Goal: Information Seeking & Learning: Learn about a topic

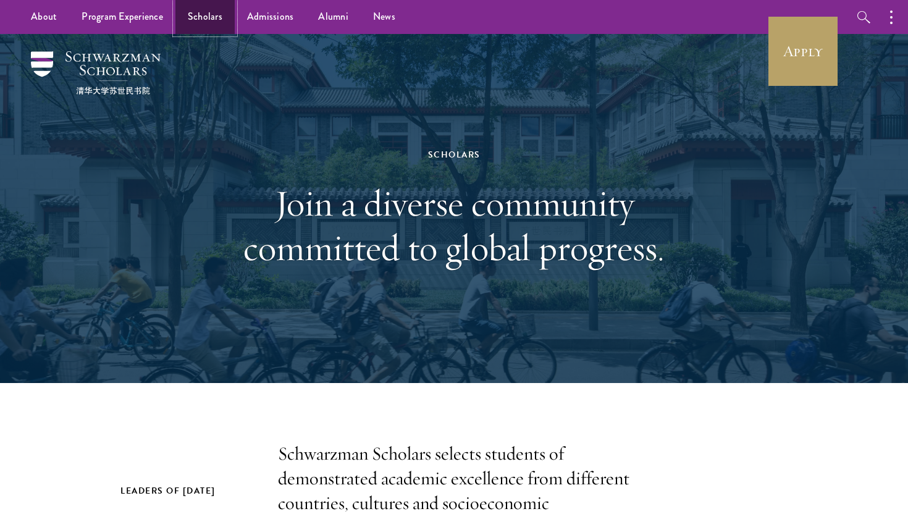
click at [206, 20] on link "Scholars" at bounding box center [204, 17] width 59 height 34
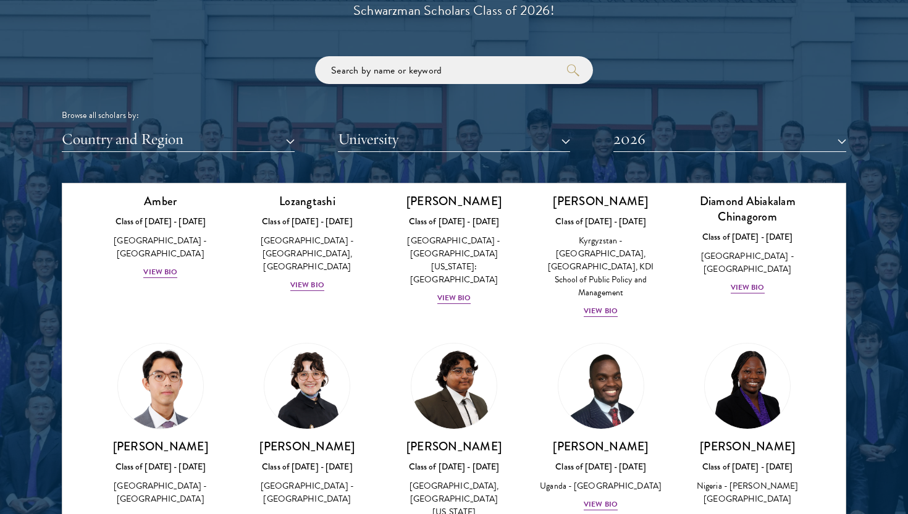
scroll to position [286, 0]
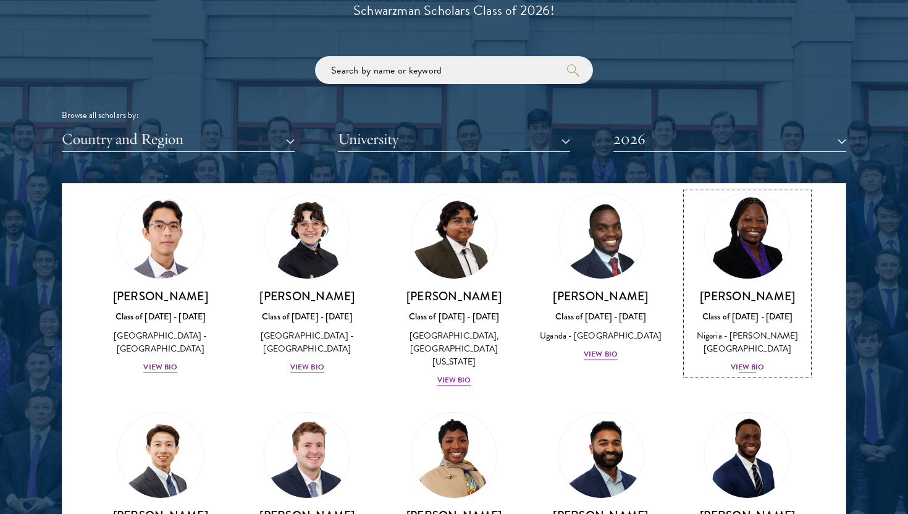
click at [748, 361] on div "View Bio" at bounding box center [747, 367] width 34 height 12
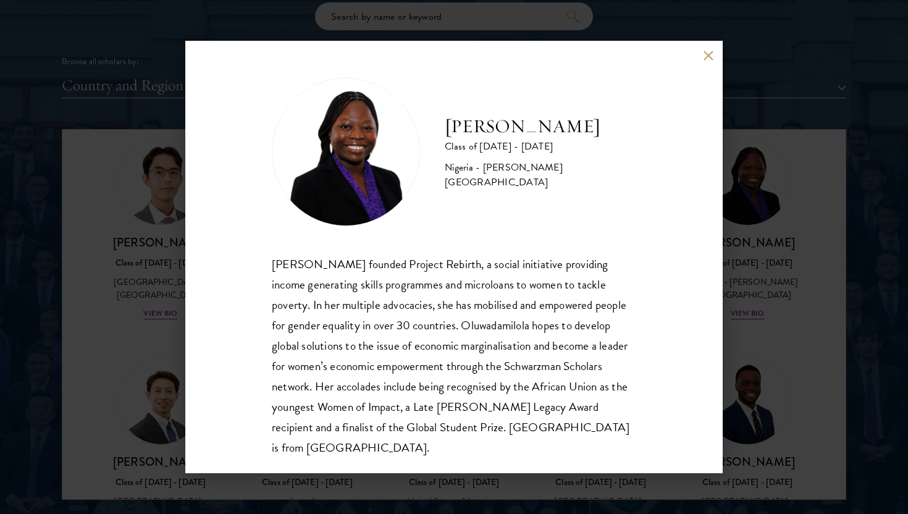
click at [705, 56] on button at bounding box center [708, 55] width 10 height 10
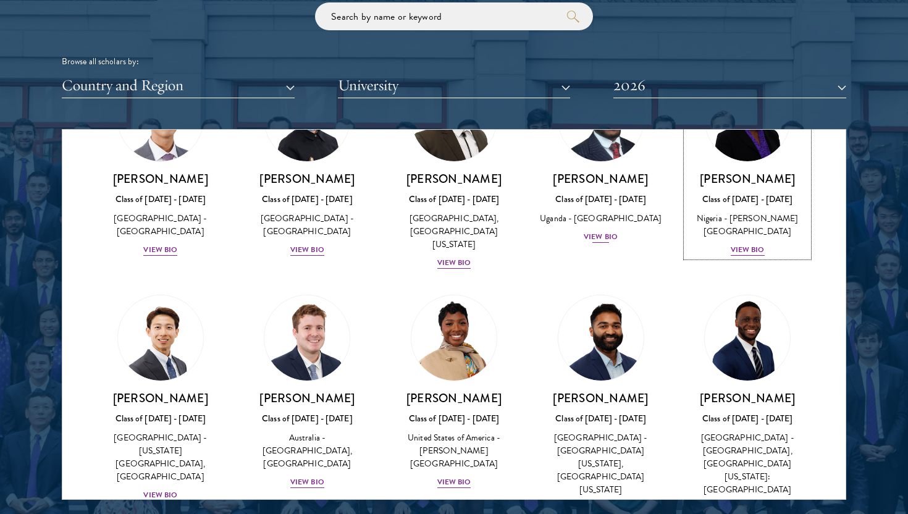
scroll to position [353, 0]
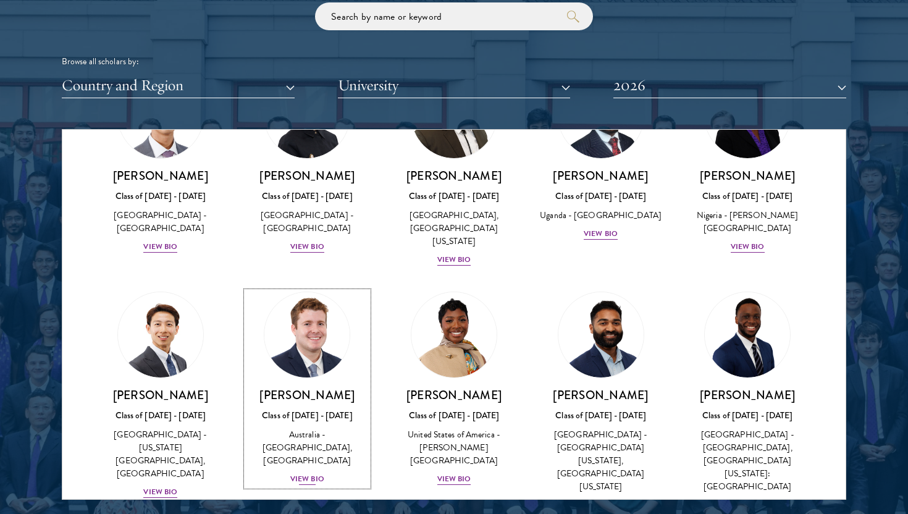
click at [303, 473] on div "View Bio" at bounding box center [307, 479] width 34 height 12
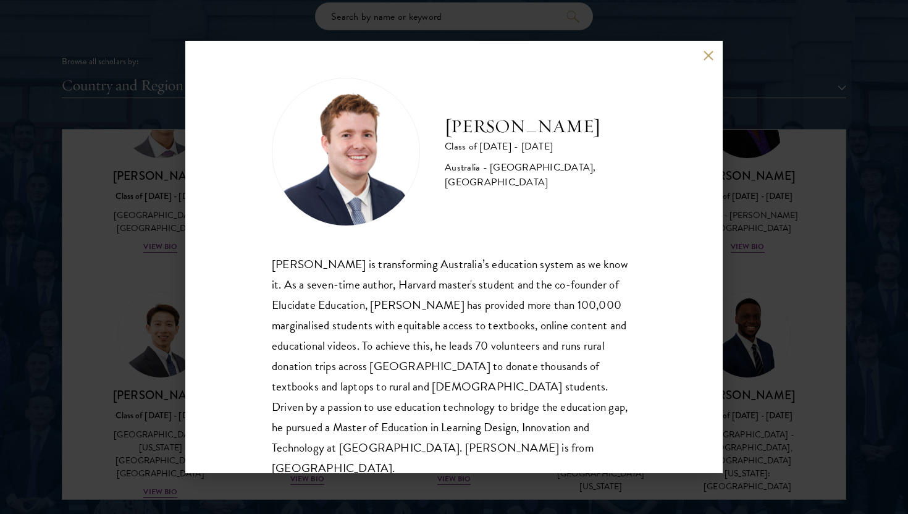
click at [416, 268] on div "Jack Anderson is transforming Australia’s education system as we know it. As a …" at bounding box center [454, 366] width 364 height 225
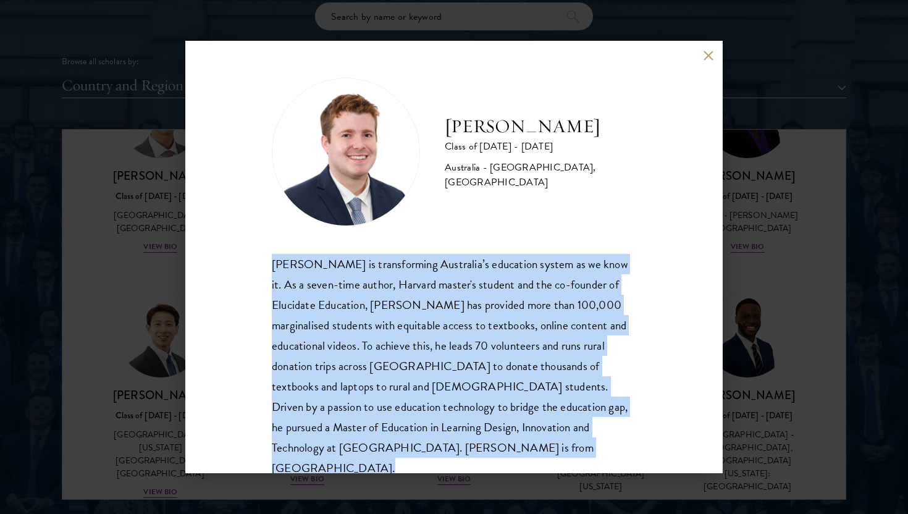
click at [416, 268] on div "Jack Anderson is transforming Australia’s education system as we know it. As a …" at bounding box center [454, 366] width 364 height 225
click at [411, 295] on div "Jack Anderson is transforming Australia’s education system as we know it. As a …" at bounding box center [454, 366] width 364 height 225
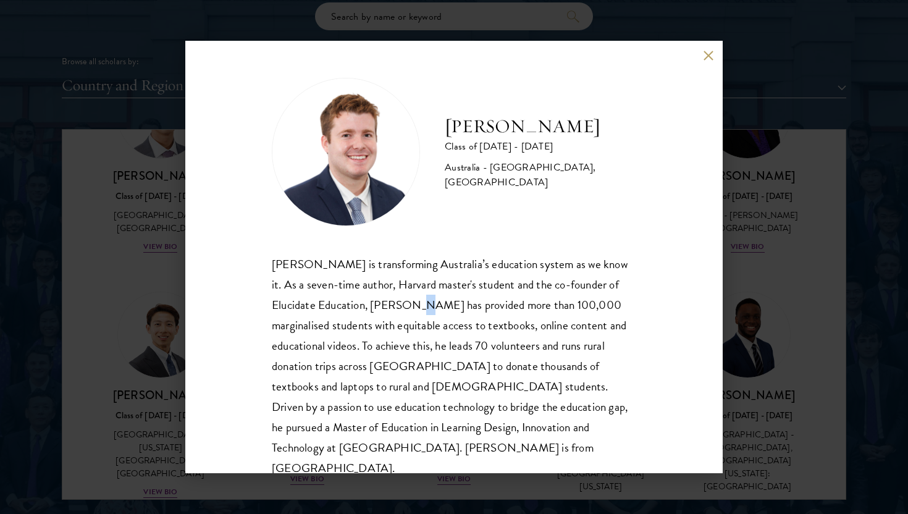
click at [411, 295] on div "Jack Anderson is transforming Australia’s education system as we know it. As a …" at bounding box center [454, 366] width 364 height 225
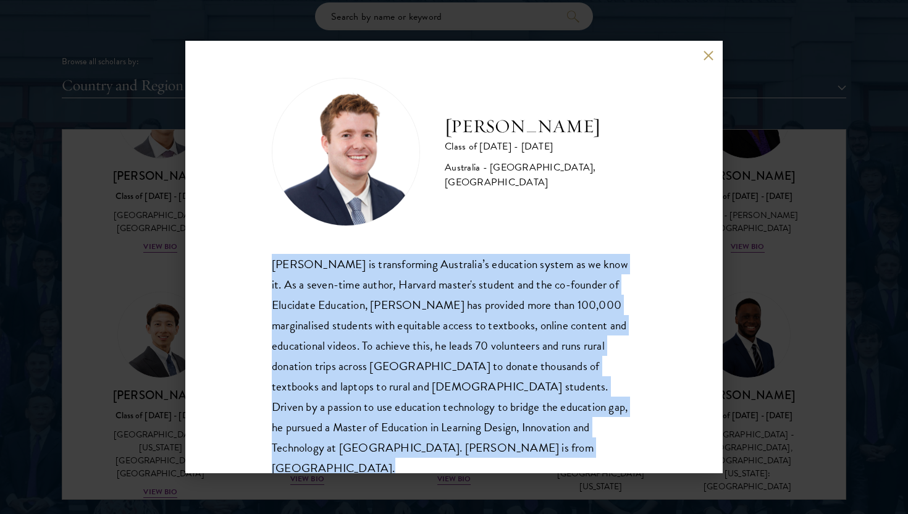
click at [411, 295] on div "Jack Anderson is transforming Australia’s education system as we know it. As a …" at bounding box center [454, 366] width 364 height 225
click at [436, 282] on div "Jack Anderson is transforming Australia’s education system as we know it. As a …" at bounding box center [454, 366] width 364 height 225
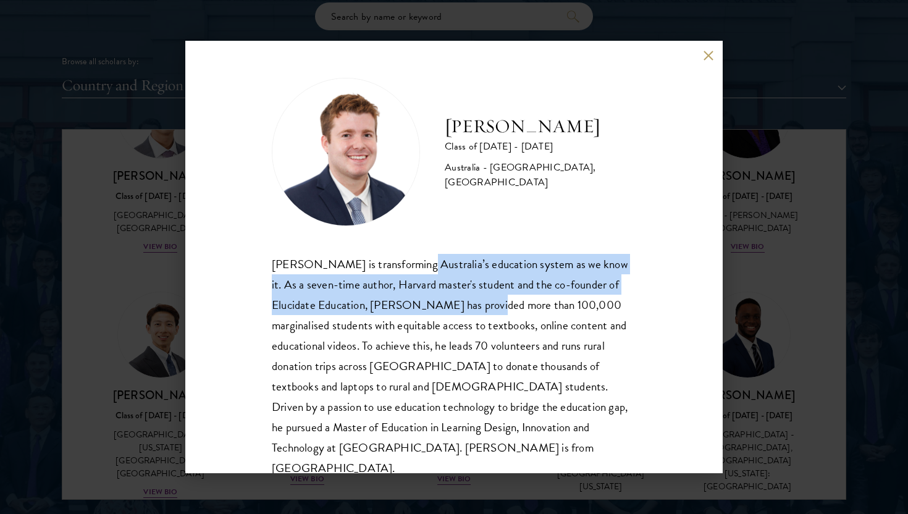
drag, startPoint x: 482, startPoint y: 295, endPoint x: 414, endPoint y: 254, distance: 79.2
click at [414, 254] on div "Jack Anderson is transforming Australia’s education system as we know it. As a …" at bounding box center [454, 366] width 364 height 225
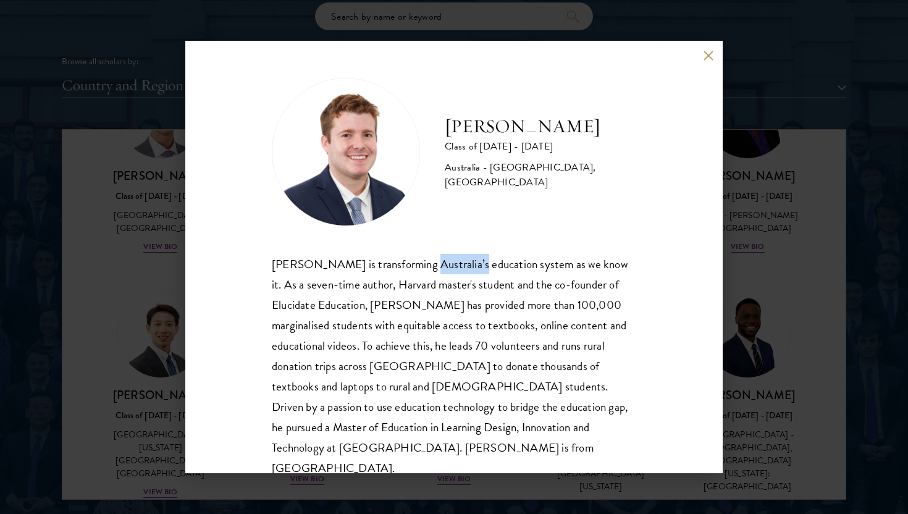
click at [414, 254] on div "Jack Anderson is transforming Australia’s education system as we know it. As a …" at bounding box center [454, 366] width 364 height 225
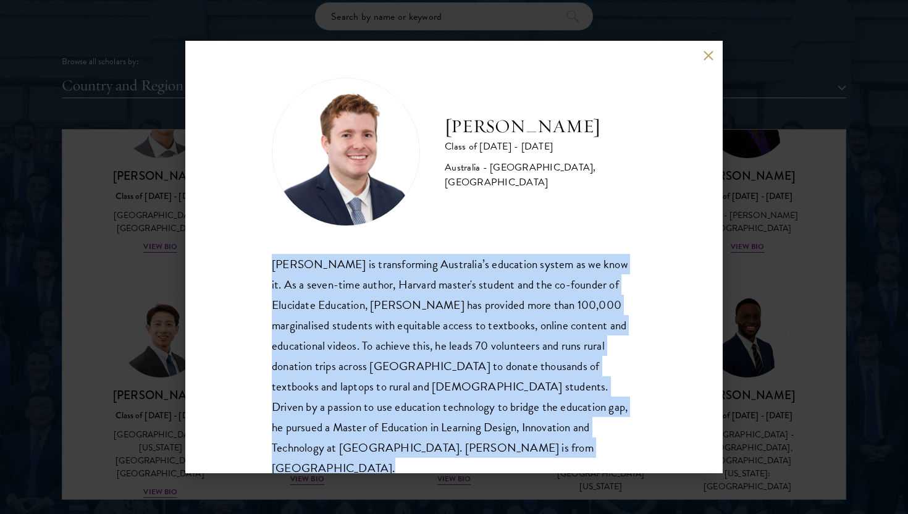
click at [414, 254] on div "Jack Anderson is transforming Australia’s education system as we know it. As a …" at bounding box center [454, 366] width 364 height 225
click at [426, 257] on div "Jack Anderson is transforming Australia’s education system as we know it. As a …" at bounding box center [454, 366] width 364 height 225
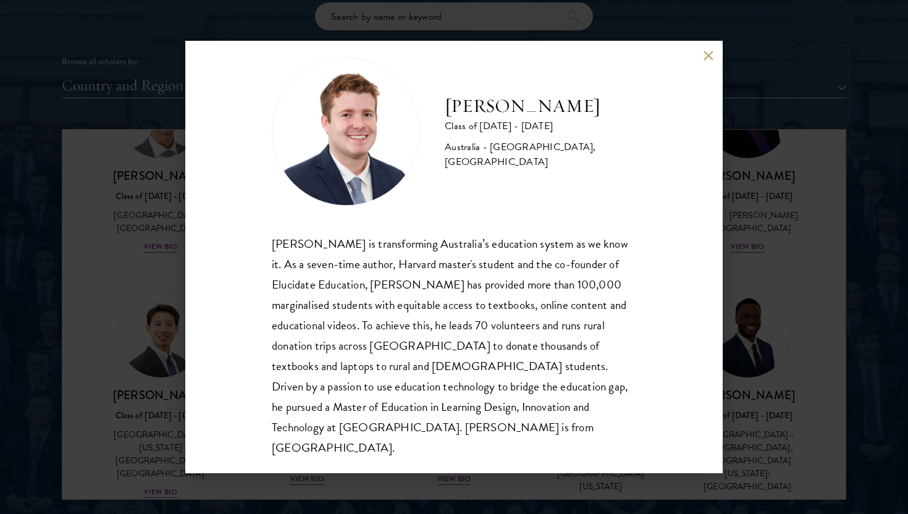
scroll to position [22, 0]
click at [703, 49] on div "Jack Anderson Class of 2025 - 2026 Australia - University of Western Australia,…" at bounding box center [453, 257] width 537 height 432
click at [704, 56] on button at bounding box center [708, 55] width 10 height 10
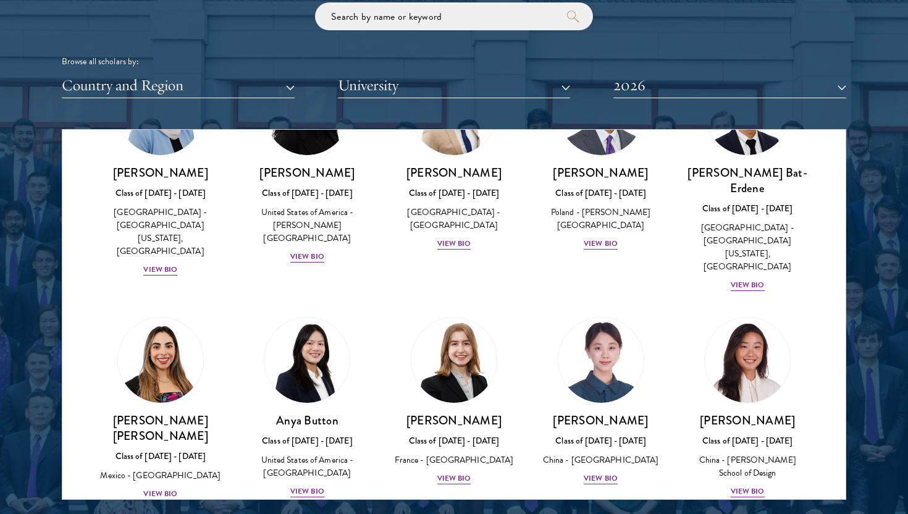
scroll to position [822, 0]
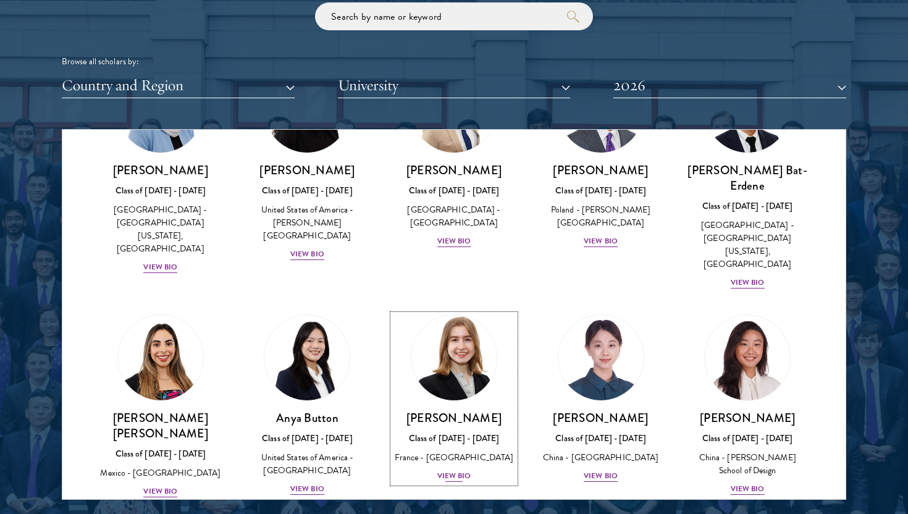
click at [457, 470] on div "View Bio" at bounding box center [454, 476] width 34 height 12
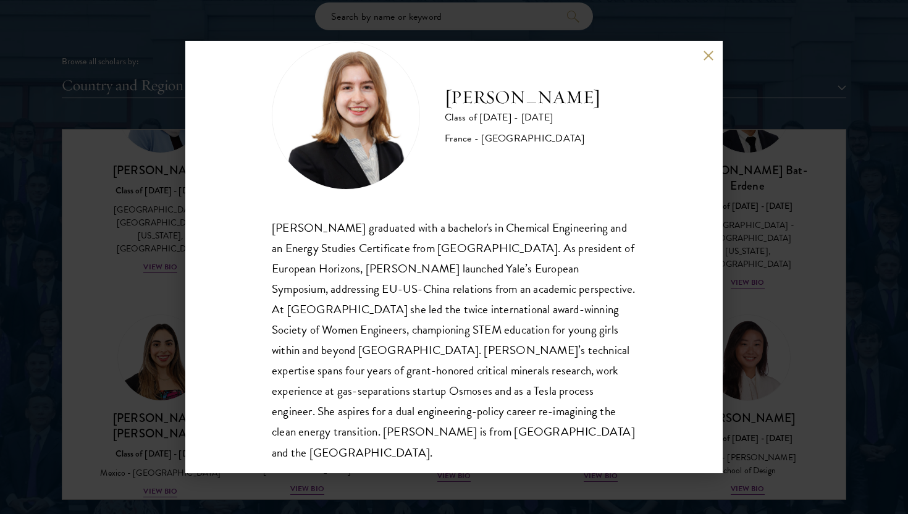
scroll to position [42, 0]
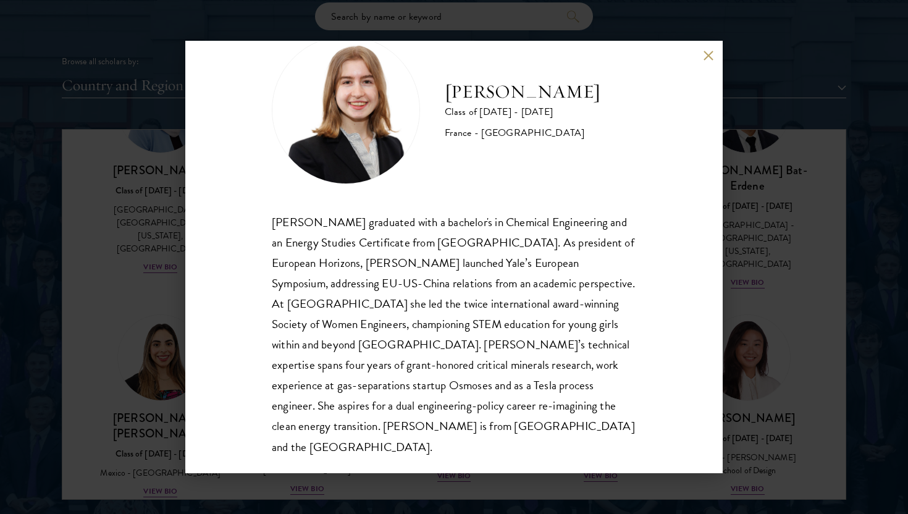
click at [747, 205] on div "Anne-Amélie Campant Class of 2025 - 2026 France - Yale University Anne-Amélie C…" at bounding box center [454, 257] width 908 height 514
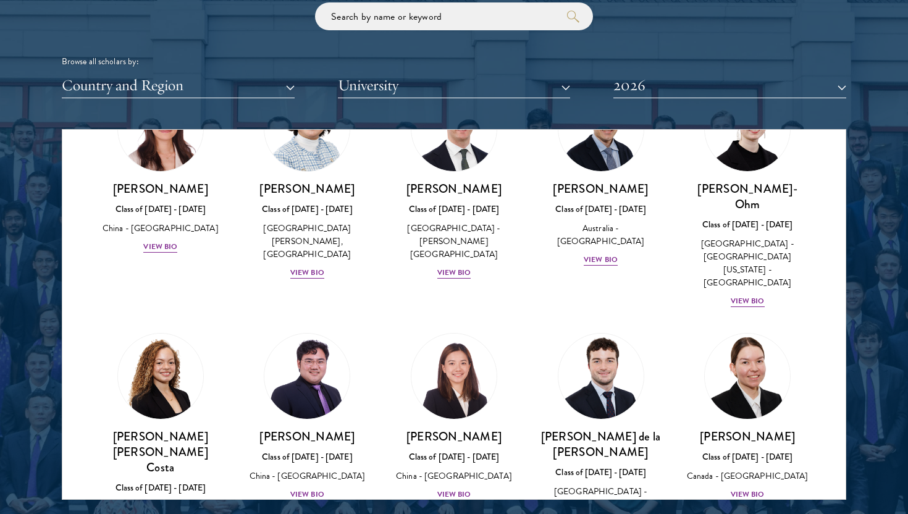
scroll to position [1263, 0]
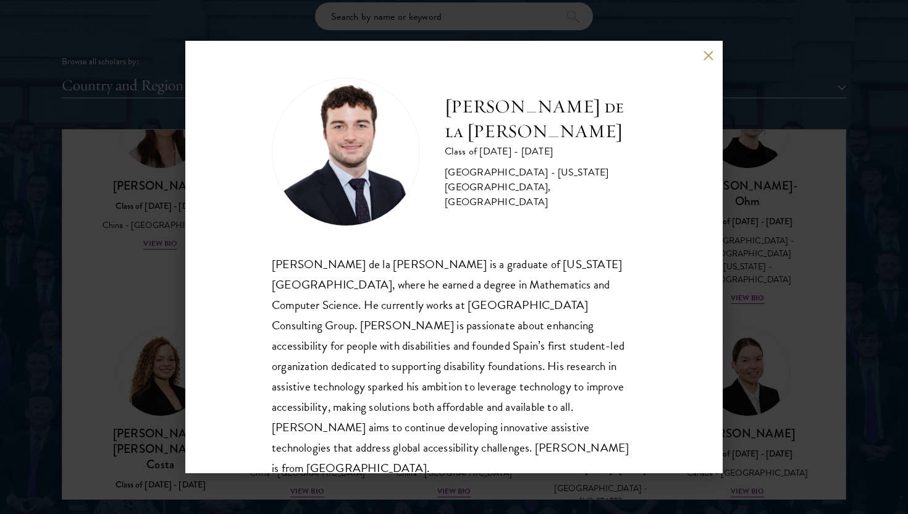
scroll to position [1, 0]
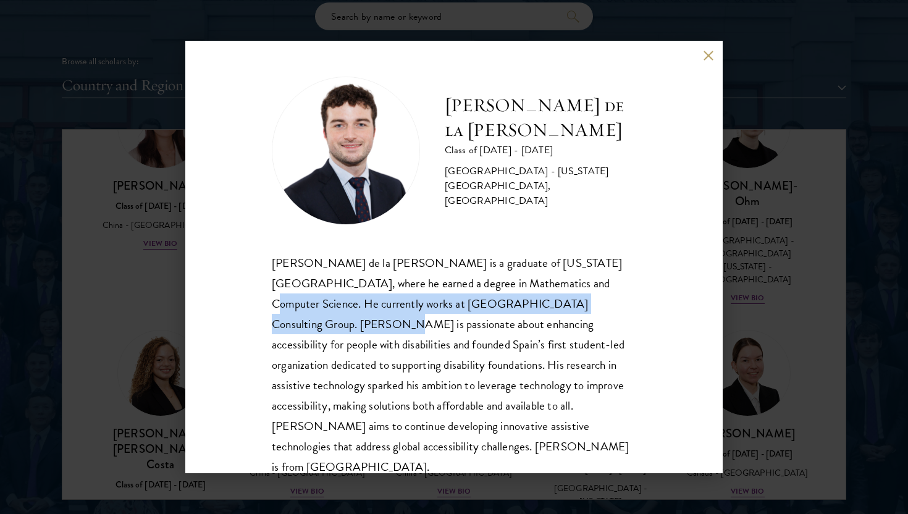
drag, startPoint x: 521, startPoint y: 278, endPoint x: 567, endPoint y: 301, distance: 51.9
click at [567, 301] on span "Gonzalo de la Cruz is a graduate of New York University Abu Dhabi, where he ear…" at bounding box center [450, 365] width 357 height 222
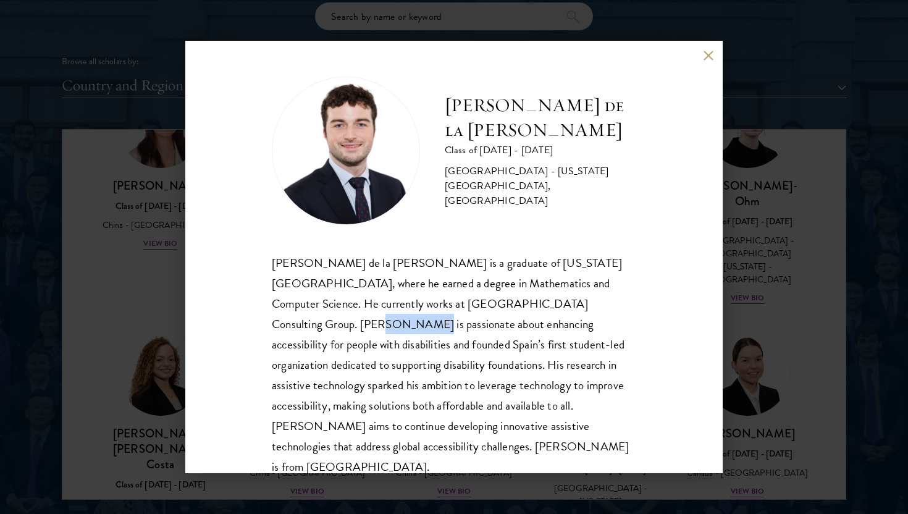
click at [567, 301] on span "Gonzalo de la Cruz is a graduate of New York University Abu Dhabi, where he ear…" at bounding box center [450, 365] width 357 height 222
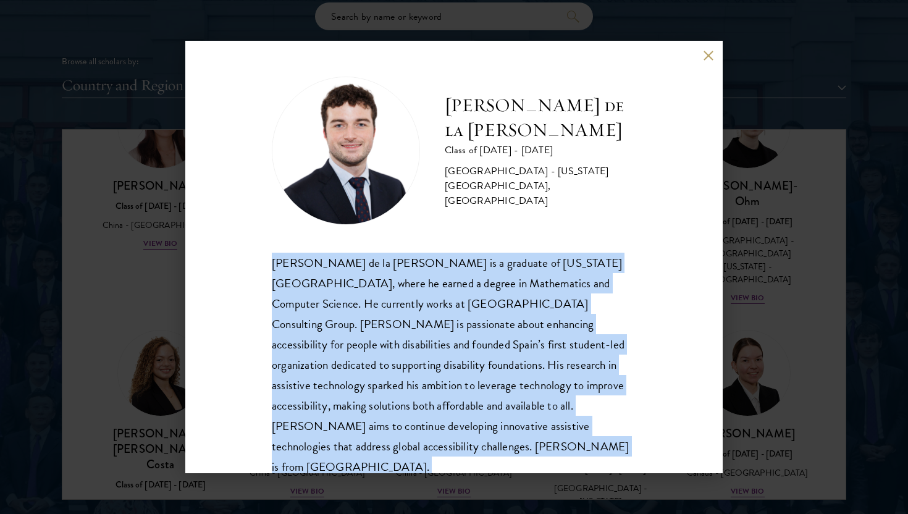
click at [567, 301] on span "Gonzalo de la Cruz is a graduate of New York University Abu Dhabi, where he ear…" at bounding box center [450, 365] width 357 height 222
click at [571, 301] on span "Gonzalo de la Cruz is a graduate of New York University Abu Dhabi, where he ear…" at bounding box center [450, 365] width 357 height 222
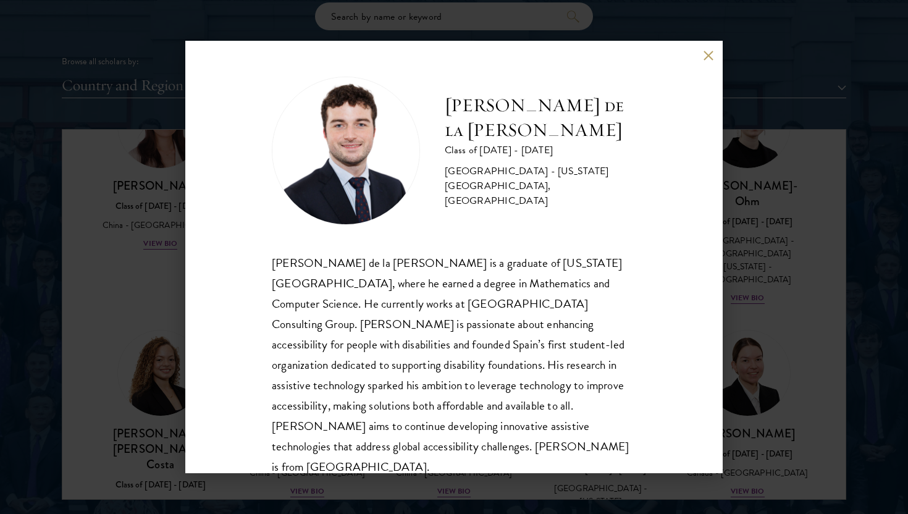
click at [761, 350] on div "Gonzalo de la Cruz Class of 2025 - 2026 Spain - New York University, Abu Dhabi …" at bounding box center [454, 257] width 908 height 514
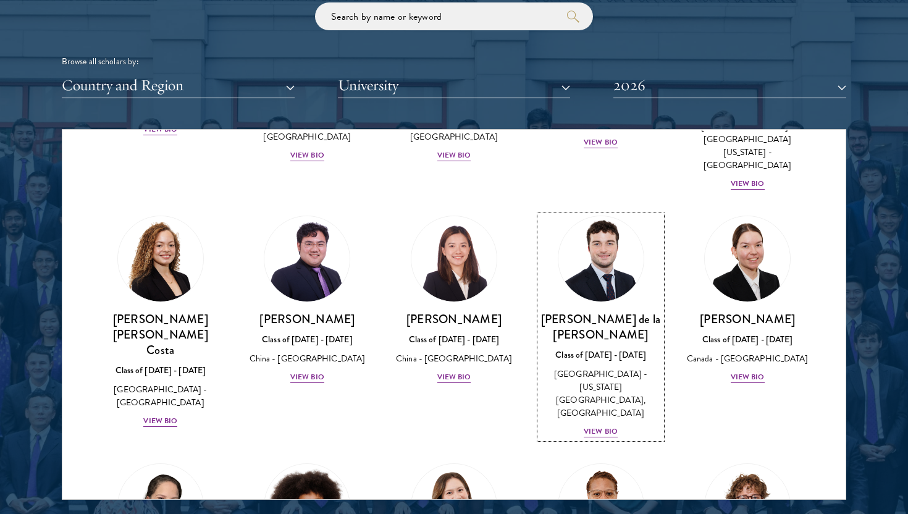
scroll to position [1361, 0]
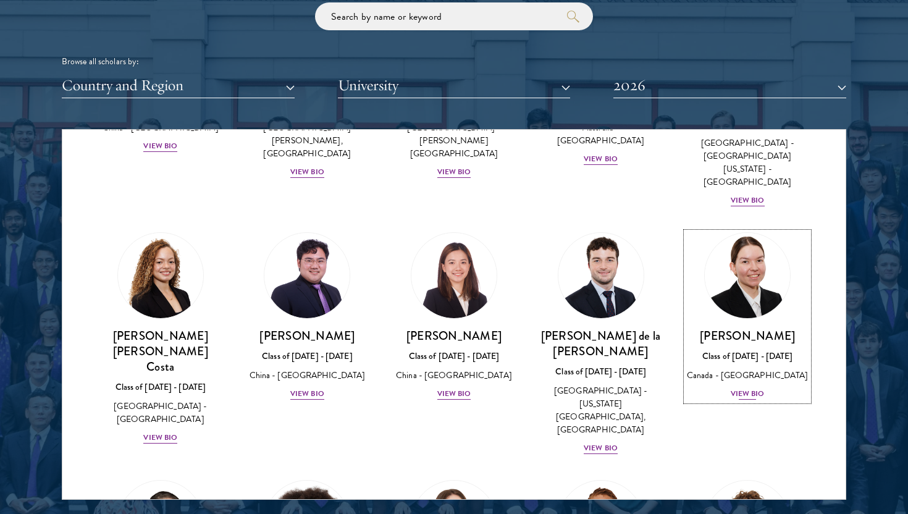
click at [758, 388] on div "View Bio" at bounding box center [747, 394] width 34 height 12
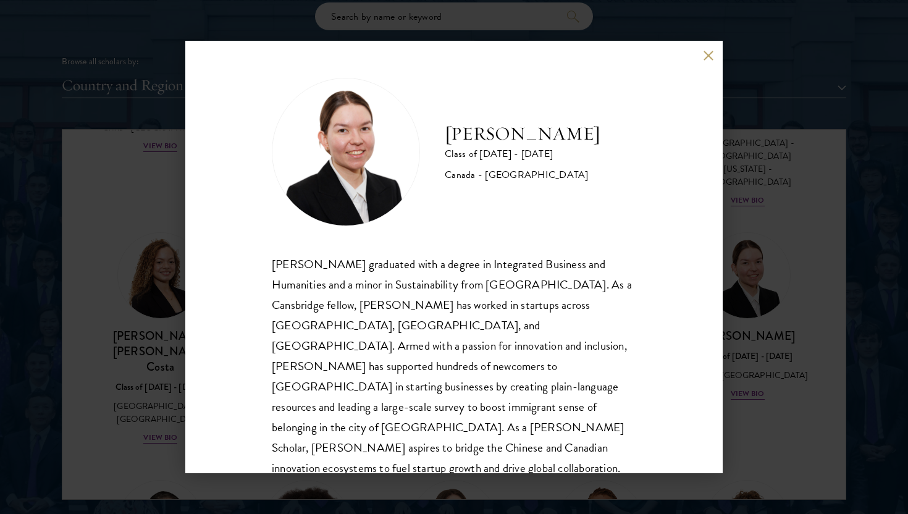
scroll to position [1, 0]
click at [785, 323] on div "Maria Edison Class of 2025 - 2026 Canada - McMaster University Maria Edison gra…" at bounding box center [454, 257] width 908 height 514
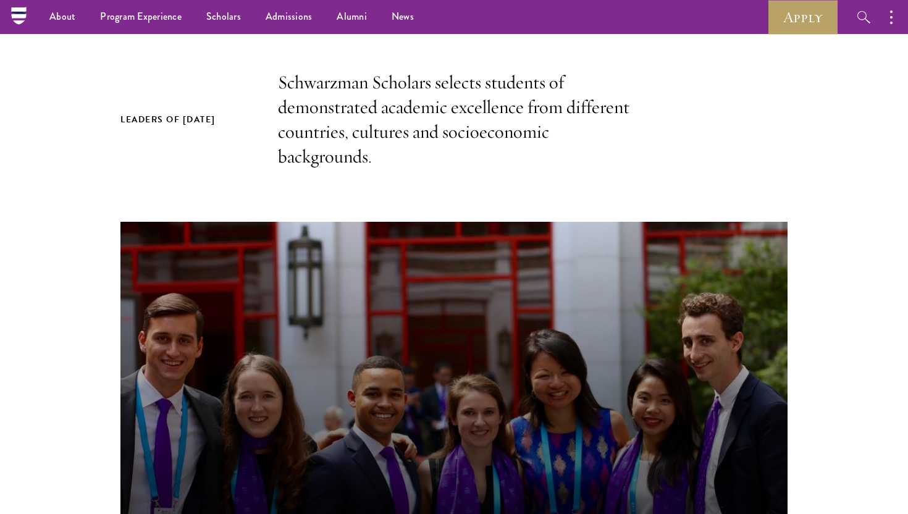
scroll to position [326, 0]
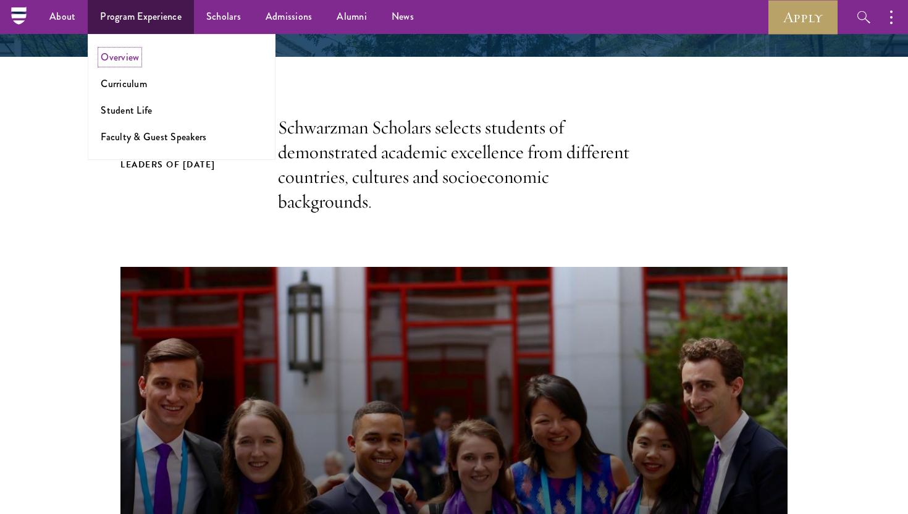
click at [115, 52] on link "Overview" at bounding box center [120, 57] width 38 height 14
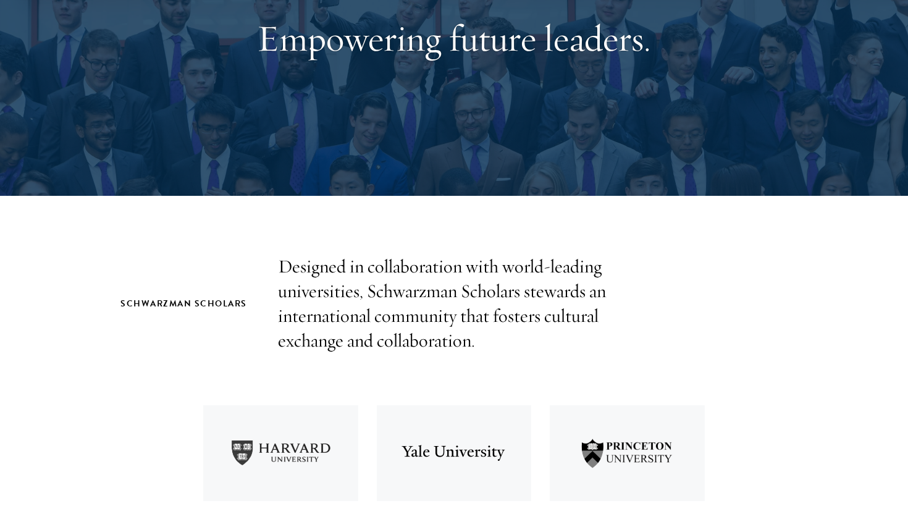
scroll to position [228, 0]
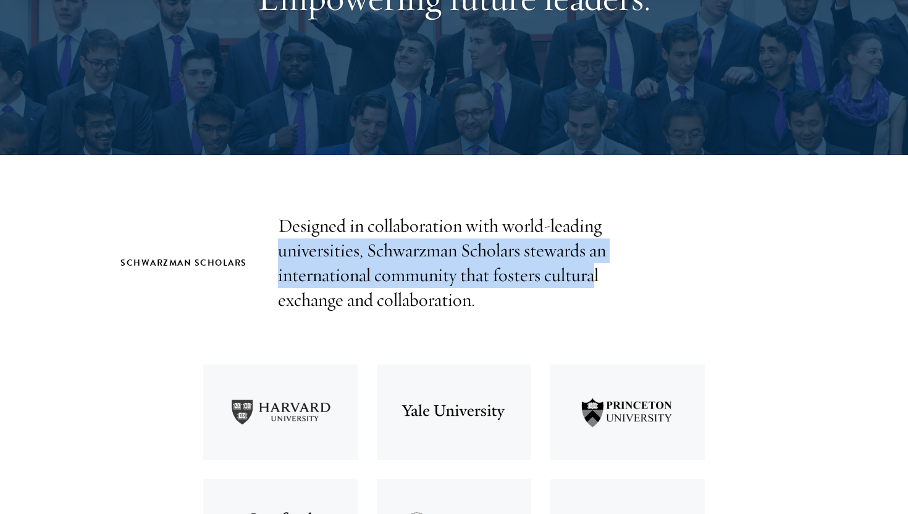
drag, startPoint x: 268, startPoint y: 245, endPoint x: 592, endPoint y: 274, distance: 324.9
click at [592, 274] on div "Schwarzman Scholars Designed in collaboration with world-leading universities, …" at bounding box center [453, 263] width 667 height 99
click at [592, 274] on p "Designed in collaboration with world-leading universities, Schwarzman Scholars …" at bounding box center [454, 263] width 352 height 99
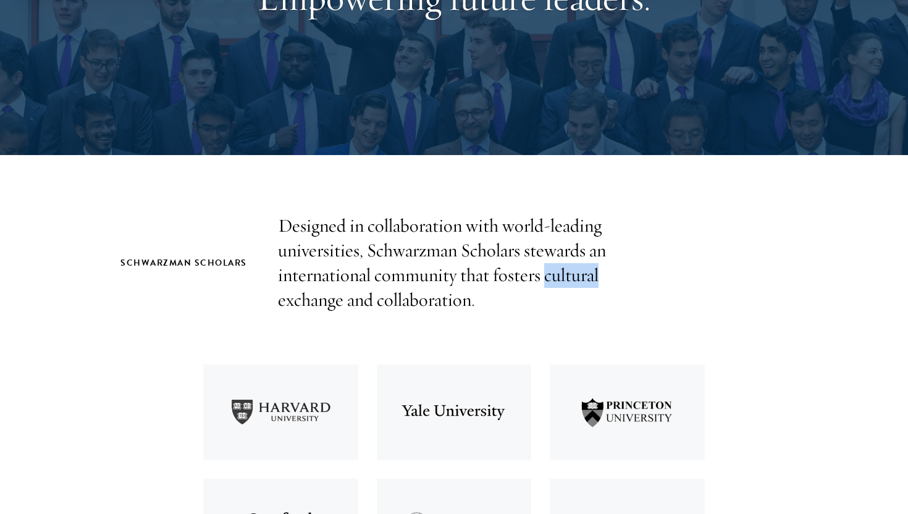
click at [592, 274] on p "Designed in collaboration with world-leading universities, Schwarzman Scholars …" at bounding box center [454, 263] width 352 height 99
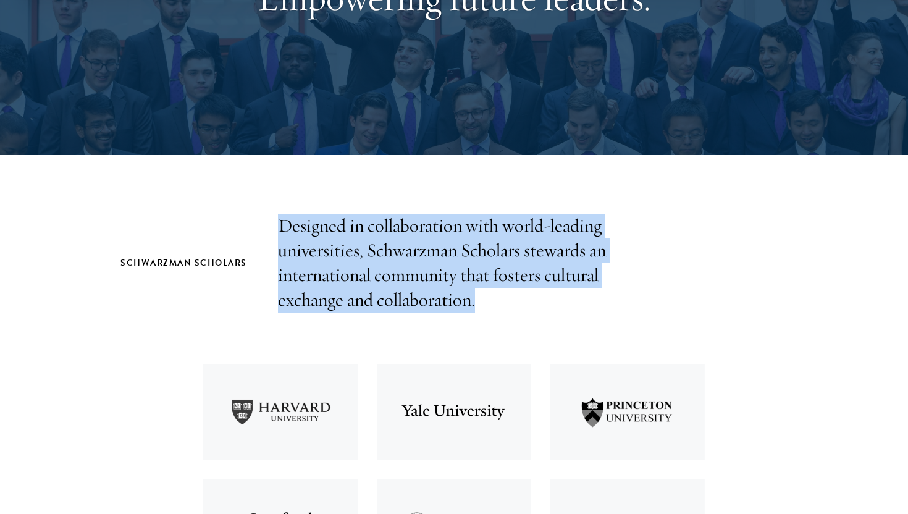
click at [592, 274] on p "Designed in collaboration with world-leading universities, Schwarzman Scholars …" at bounding box center [454, 263] width 352 height 99
click at [620, 272] on p "Designed in collaboration with world-leading universities, Schwarzman Scholars …" at bounding box center [454, 263] width 352 height 99
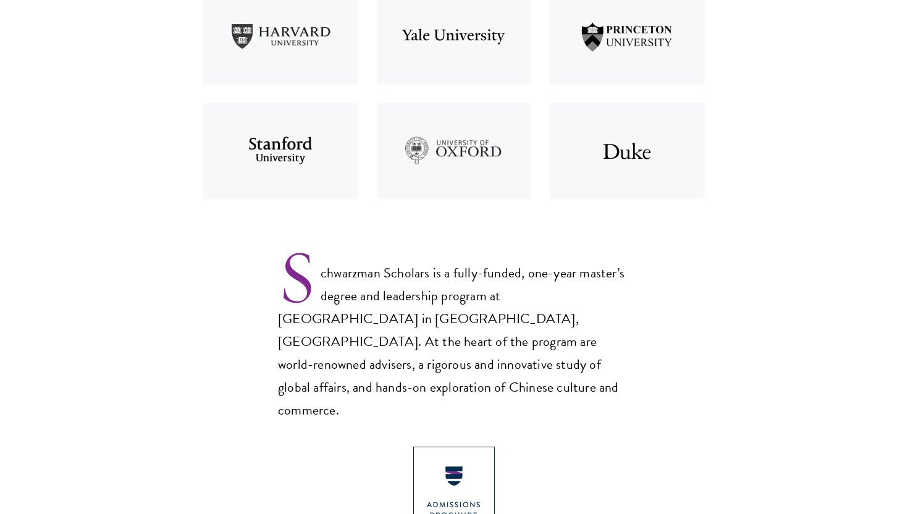
scroll to position [607, 0]
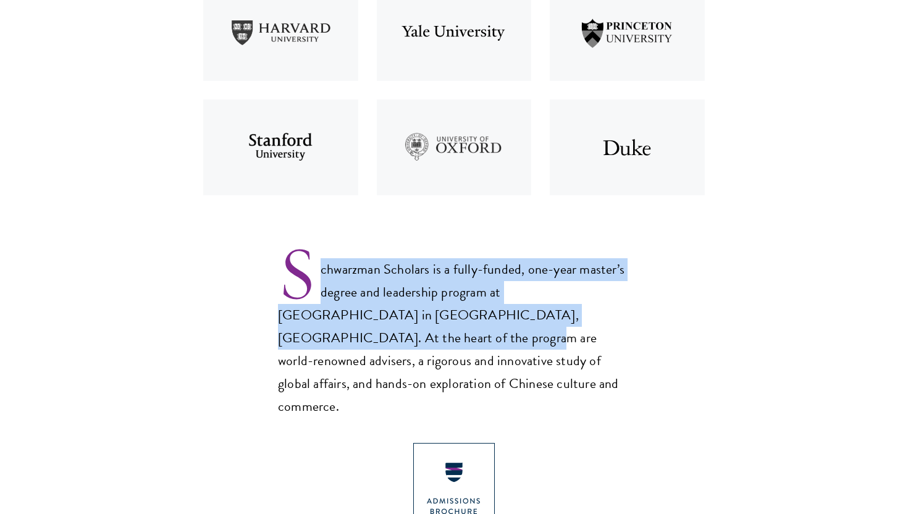
drag, startPoint x: 531, startPoint y: 231, endPoint x: 672, endPoint y: 324, distance: 168.5
click at [672, 324] on section "Schwarzman Scholars Designed in collaboration with world-leading universities, …" at bounding box center [454, 442] width 908 height 1215
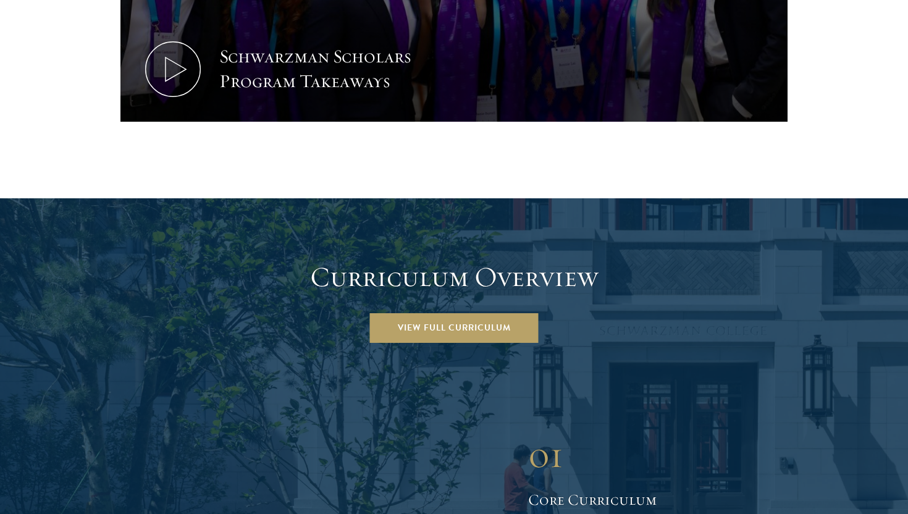
scroll to position [1678, 0]
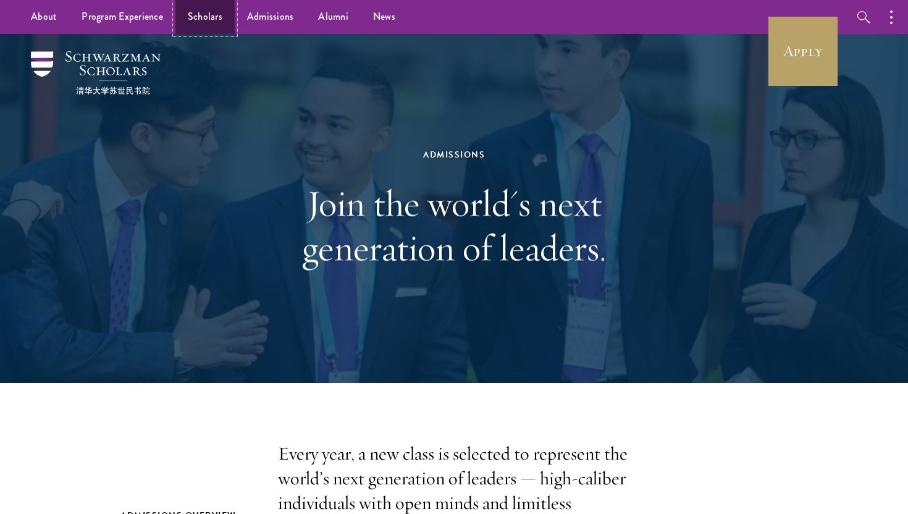
click at [206, 21] on link "Scholars" at bounding box center [204, 17] width 59 height 34
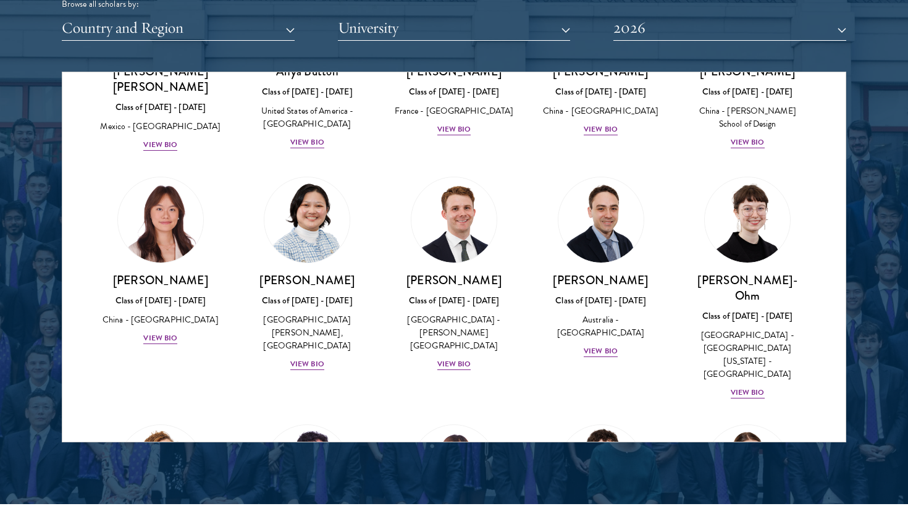
scroll to position [1586, 0]
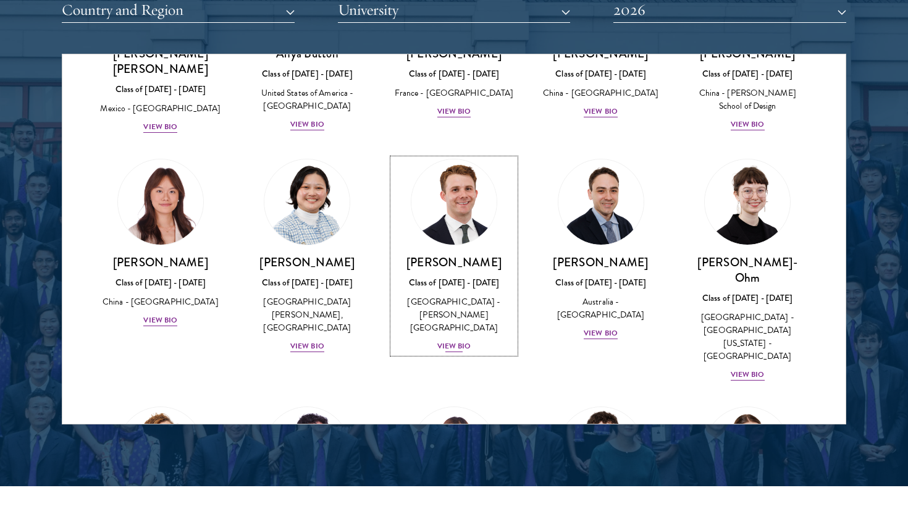
click at [464, 340] on div "View Bio" at bounding box center [454, 346] width 34 height 12
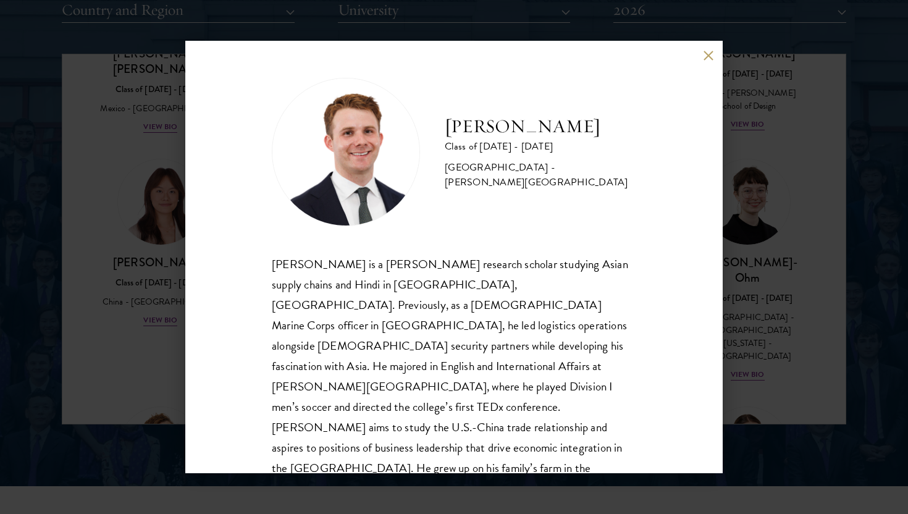
scroll to position [1, 0]
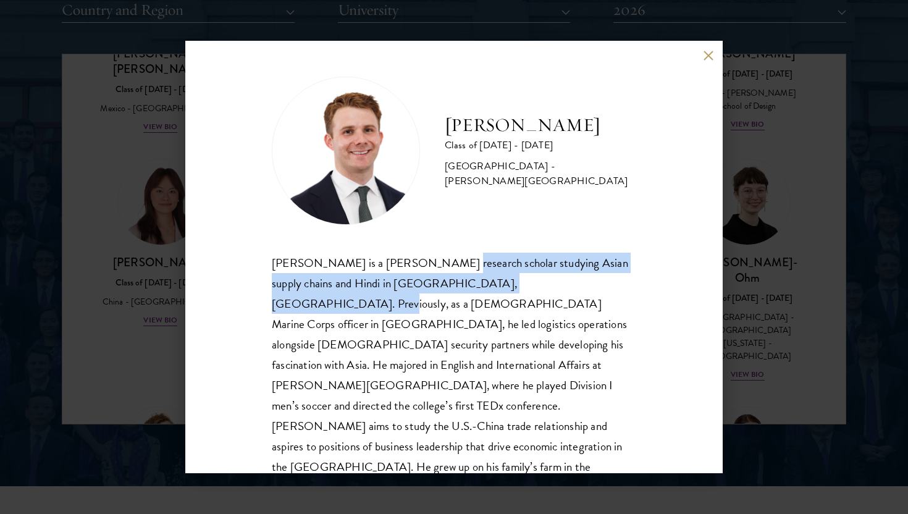
drag, startPoint x: 433, startPoint y: 256, endPoint x: 561, endPoint y: 281, distance: 130.2
click at [561, 281] on div "[PERSON_NAME] is a [PERSON_NAME] research scholar studying Asian supply chains …" at bounding box center [454, 375] width 364 height 245
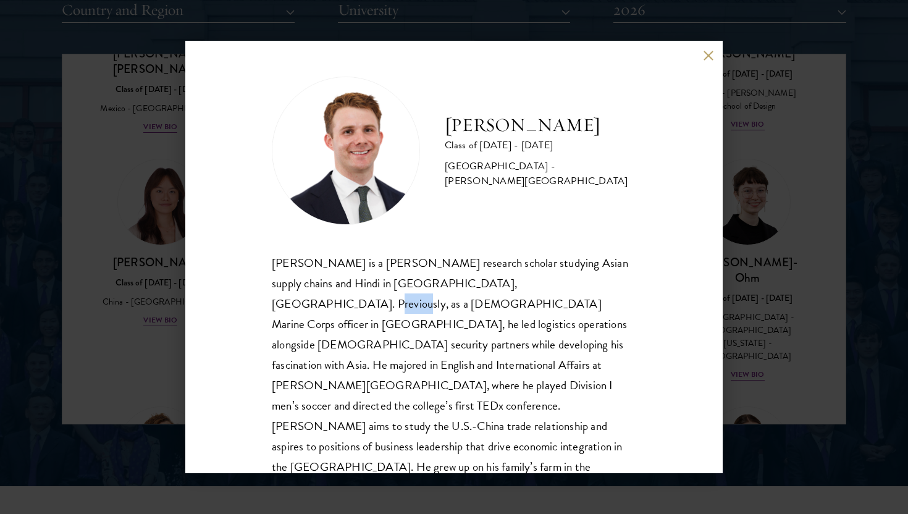
click at [561, 281] on div "[PERSON_NAME] is a [PERSON_NAME] research scholar studying Asian supply chains …" at bounding box center [454, 375] width 364 height 245
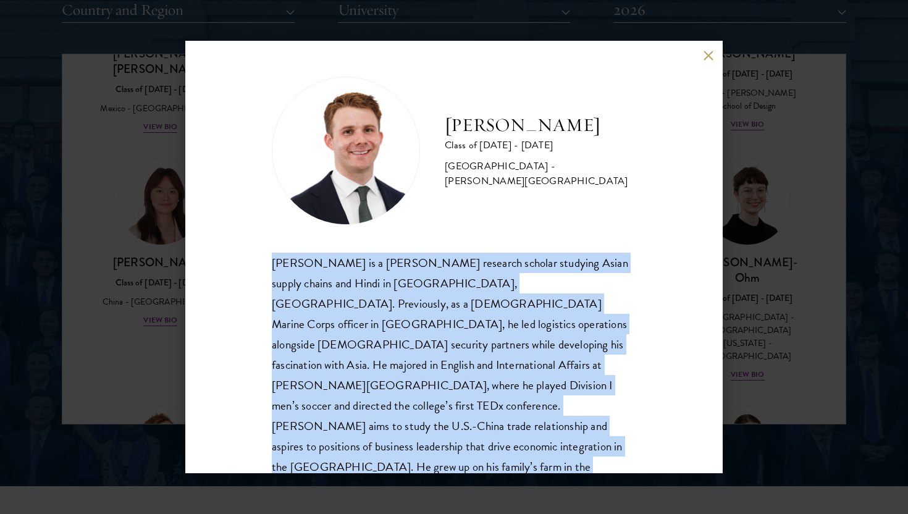
click at [561, 281] on div "[PERSON_NAME] is a [PERSON_NAME] research scholar studying Asian supply chains …" at bounding box center [454, 375] width 364 height 245
click at [564, 281] on div "[PERSON_NAME] is a [PERSON_NAME] research scholar studying Asian supply chains …" at bounding box center [454, 375] width 364 height 245
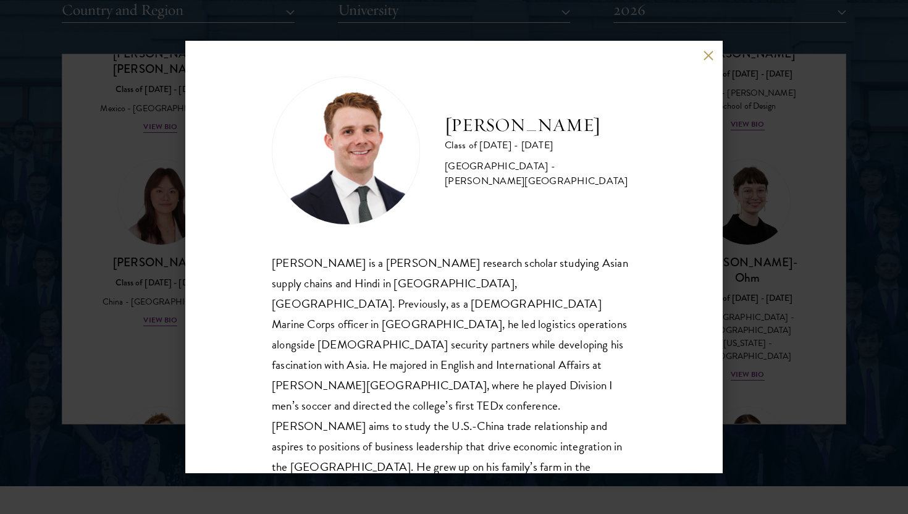
click at [708, 48] on div "[PERSON_NAME] Class of [DATE] - [DATE] [GEOGRAPHIC_DATA] - [PERSON_NAME][GEOGRA…" at bounding box center [453, 257] width 537 height 432
click at [707, 50] on button at bounding box center [708, 55] width 10 height 10
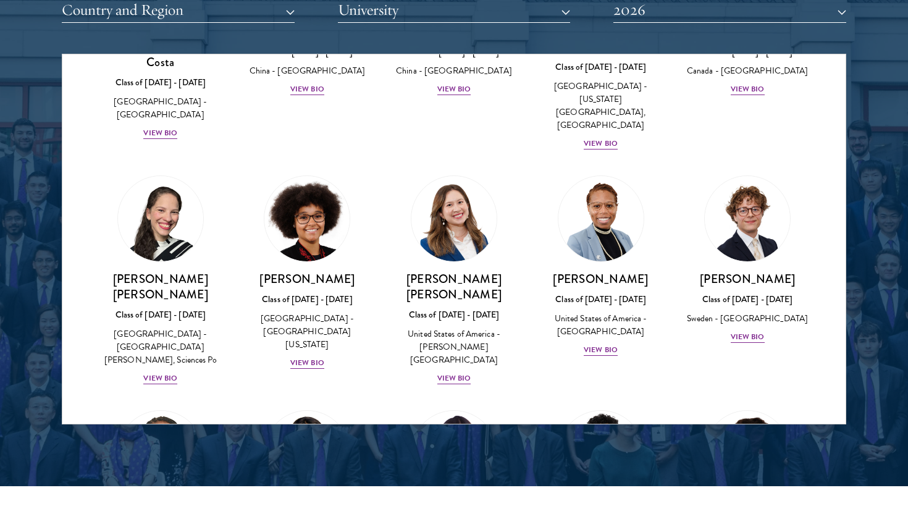
scroll to position [1588, 0]
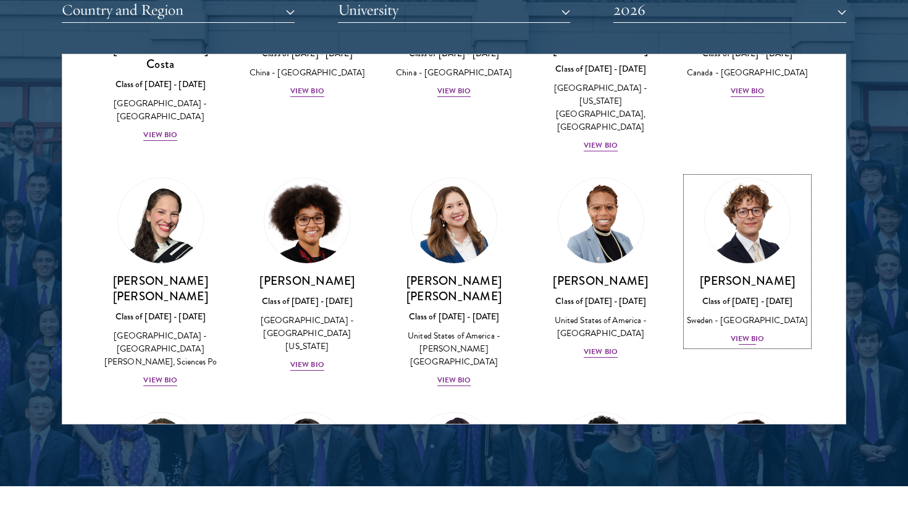
click at [747, 333] on div "View Bio" at bounding box center [747, 339] width 34 height 12
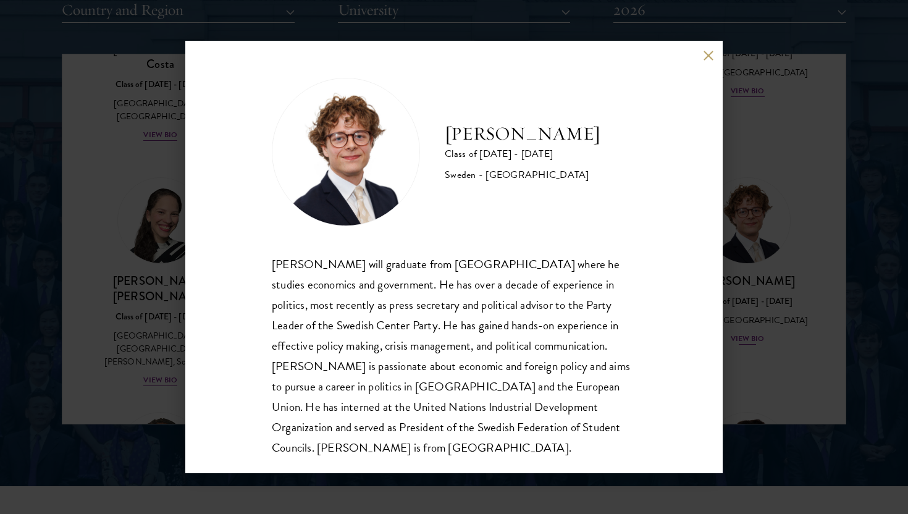
click at [747, 190] on div "[PERSON_NAME] Class of [DATE] - [DATE] [GEOGRAPHIC_DATA] - [GEOGRAPHIC_DATA] [P…" at bounding box center [454, 257] width 908 height 514
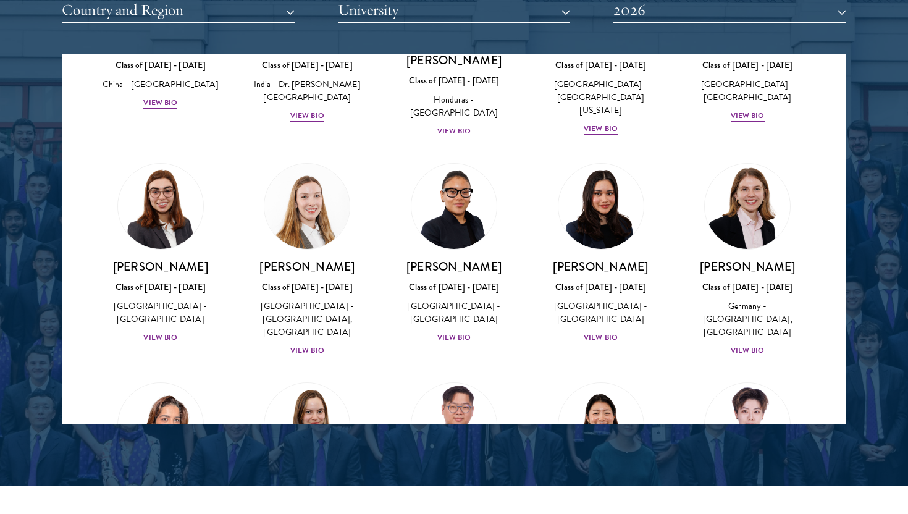
scroll to position [2790, 0]
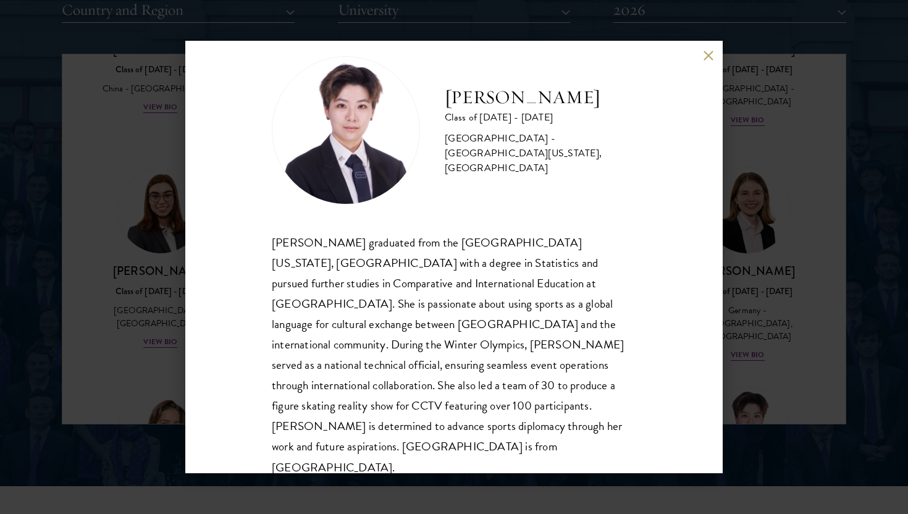
scroll to position [22, 0]
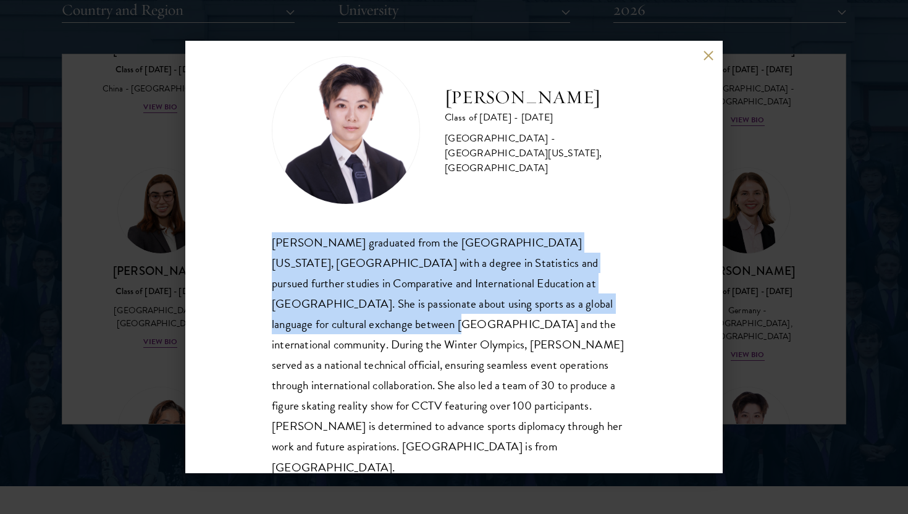
drag, startPoint x: 542, startPoint y: 227, endPoint x: 655, endPoint y: 299, distance: 133.6
click at [655, 299] on div "[PERSON_NAME] Class of [DATE] - [DATE] [GEOGRAPHIC_DATA] - [GEOGRAPHIC_DATA][US…" at bounding box center [453, 257] width 537 height 432
